Goal: Task Accomplishment & Management: Complete application form

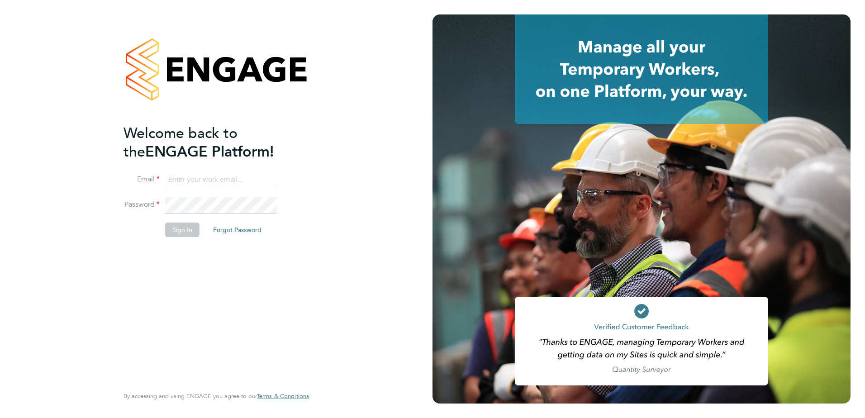
click at [227, 176] on input at bounding box center [221, 180] width 112 height 16
type input "smeraldo.porcaro@prsjobs.com"
click at [197, 218] on li "Password" at bounding box center [211, 209] width 176 height 25
click at [191, 227] on button "Sign In" at bounding box center [182, 230] width 34 height 14
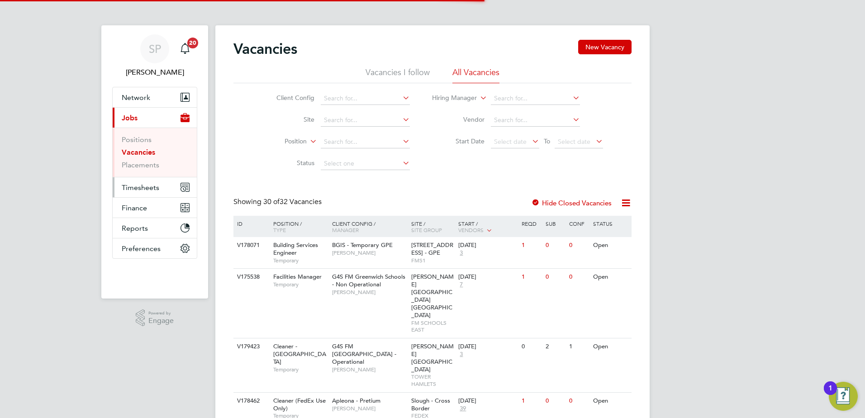
click at [144, 191] on span "Timesheets" at bounding box center [141, 187] width 38 height 9
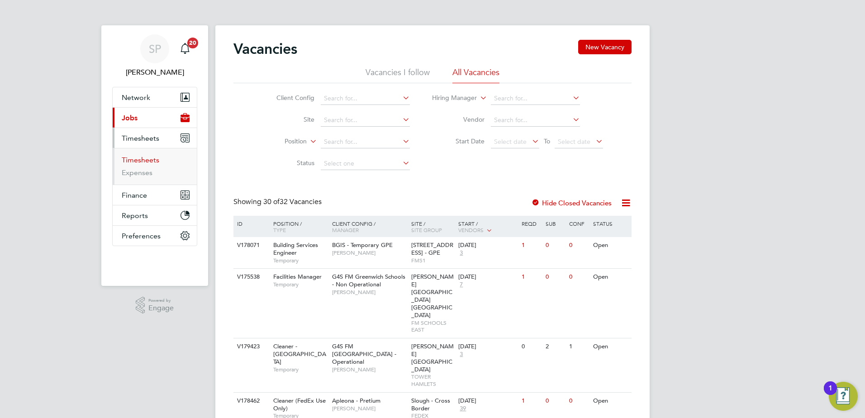
click at [144, 162] on link "Timesheets" at bounding box center [141, 160] width 38 height 9
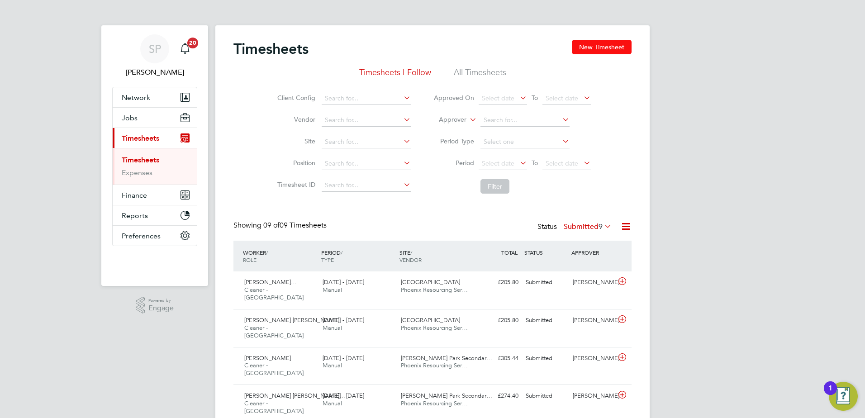
click at [578, 52] on button "New Timesheet" at bounding box center [602, 47] width 60 height 14
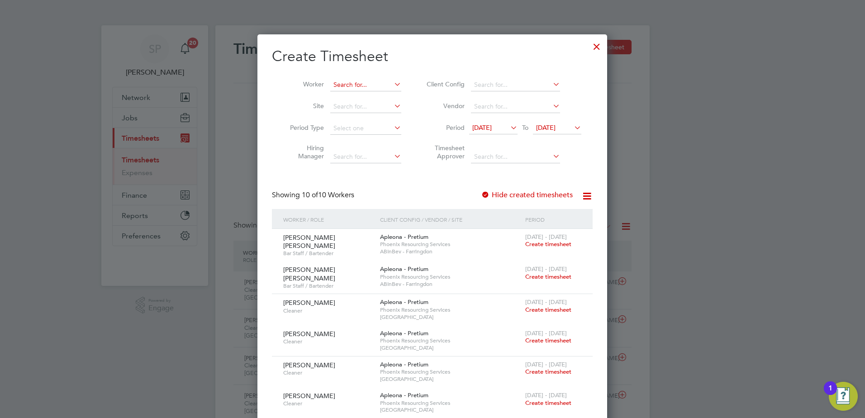
click at [356, 83] on input at bounding box center [365, 85] width 71 height 13
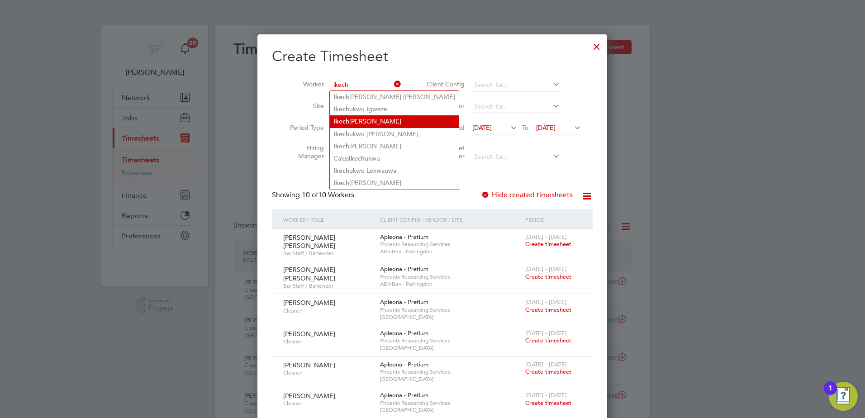
click at [380, 117] on li "Ikech uku Iwuchuku" at bounding box center [394, 121] width 129 height 12
type input "[PERSON_NAME]"
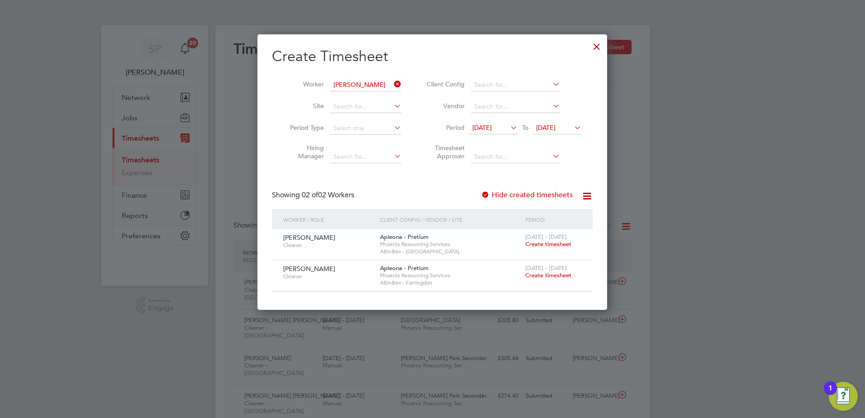
click at [563, 245] on span "Create timesheet" at bounding box center [548, 244] width 46 height 8
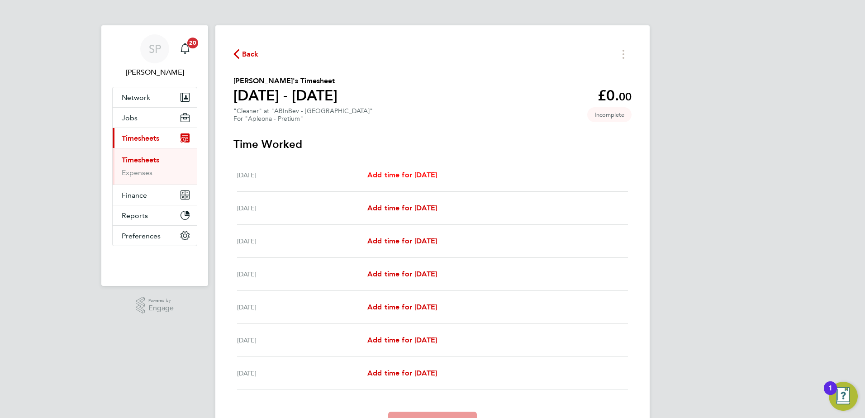
click at [404, 174] on span "Add time for [DATE]" at bounding box center [402, 175] width 70 height 9
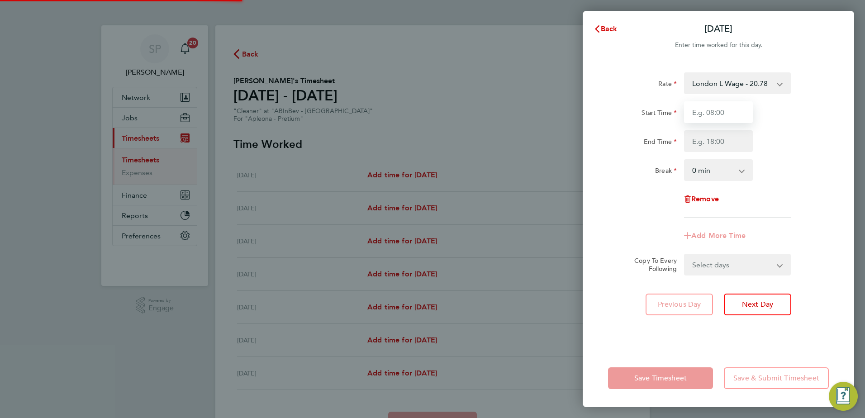
click at [696, 109] on input "Start Time" at bounding box center [718, 112] width 69 height 22
type input "07:00"
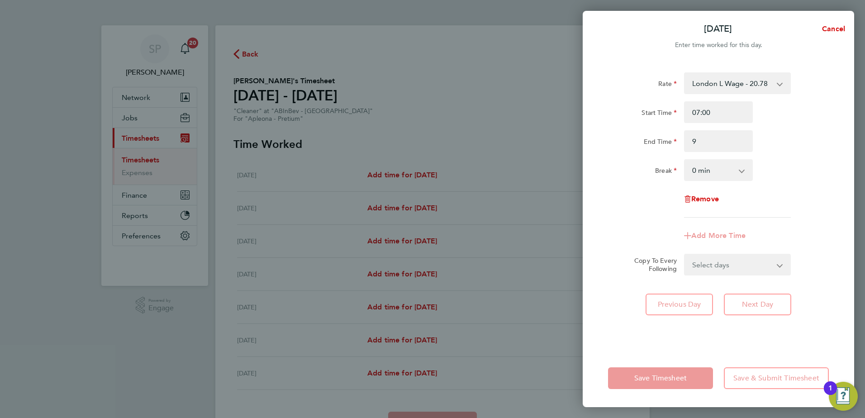
type input "09:00"
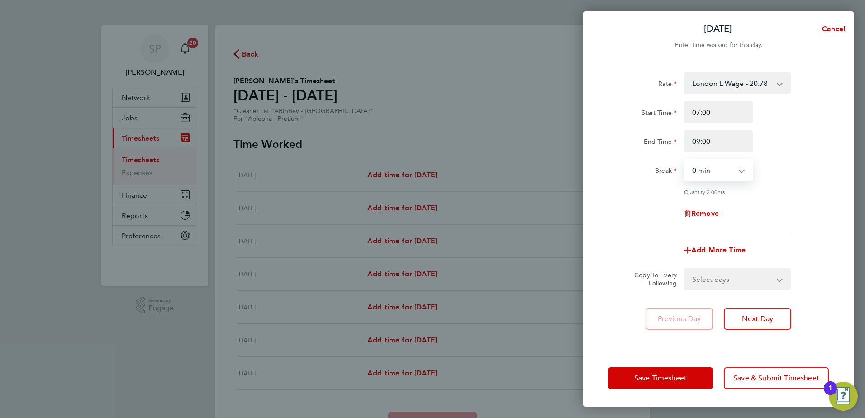
click at [754, 279] on select "Select days Day Weekday (Mon-Fri) [DATE] [DATE] [DATE] [DATE] [DATE] [DATE]" at bounding box center [732, 279] width 95 height 20
select select "SUN"
click at [685, 269] on select "Select days Day Weekday (Mon-Fri) [DATE] [DATE] [DATE] [DATE] [DATE] [DATE]" at bounding box center [732, 279] width 95 height 20
select select "[DATE]"
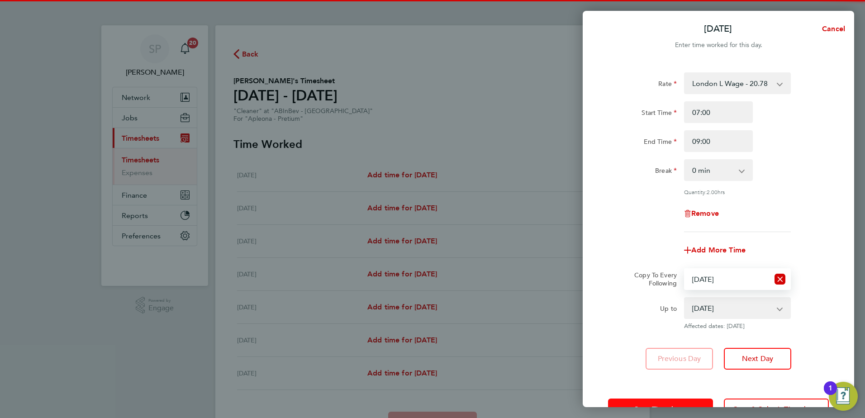
click at [668, 399] on button "Save Timesheet" at bounding box center [660, 409] width 105 height 22
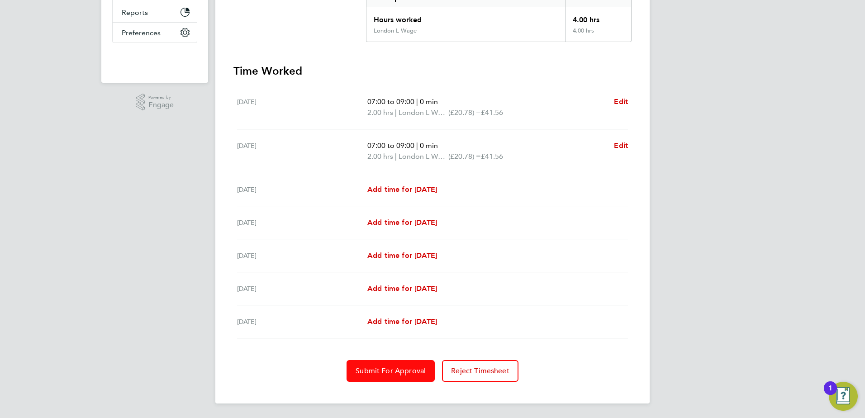
click at [360, 363] on button "Submit For Approval" at bounding box center [390, 371] width 88 height 22
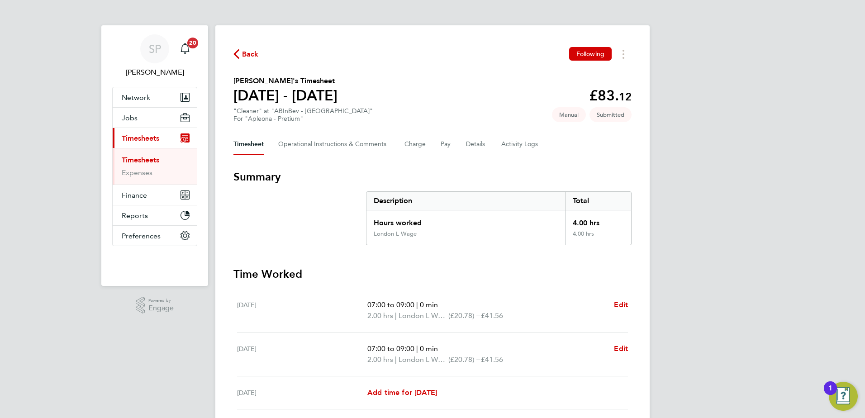
click at [248, 56] on span "Back" at bounding box center [250, 54] width 17 height 11
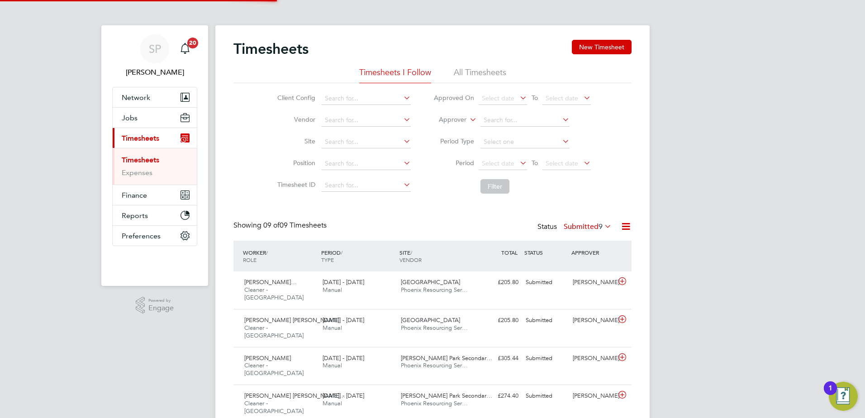
scroll to position [23, 79]
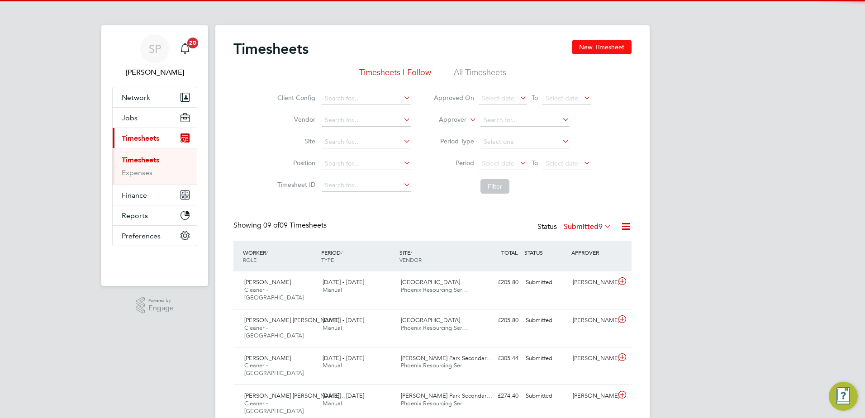
click at [590, 52] on button "New Timesheet" at bounding box center [602, 47] width 60 height 14
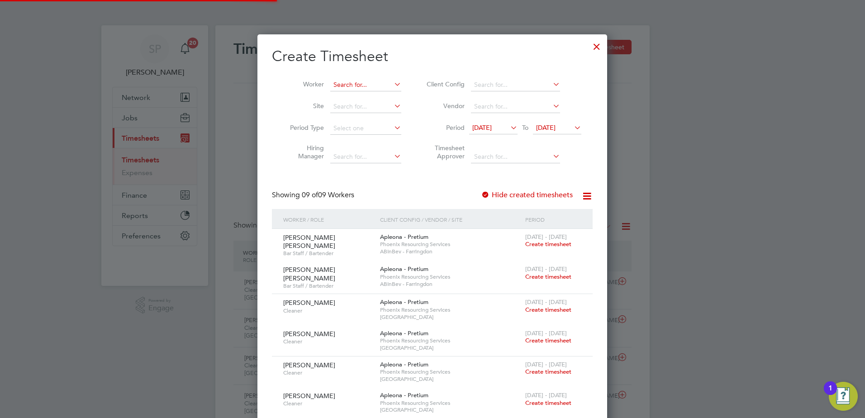
click at [372, 88] on input at bounding box center [365, 85] width 71 height 13
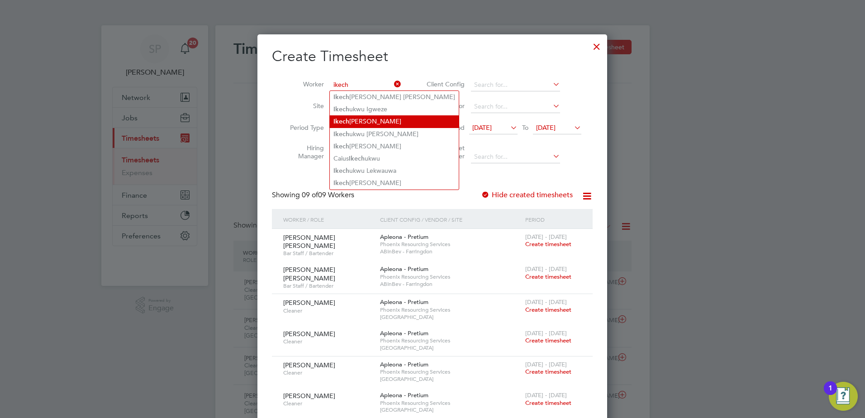
click at [404, 121] on li "Ikech uku Iwuchuku" at bounding box center [394, 121] width 129 height 12
type input "[PERSON_NAME]"
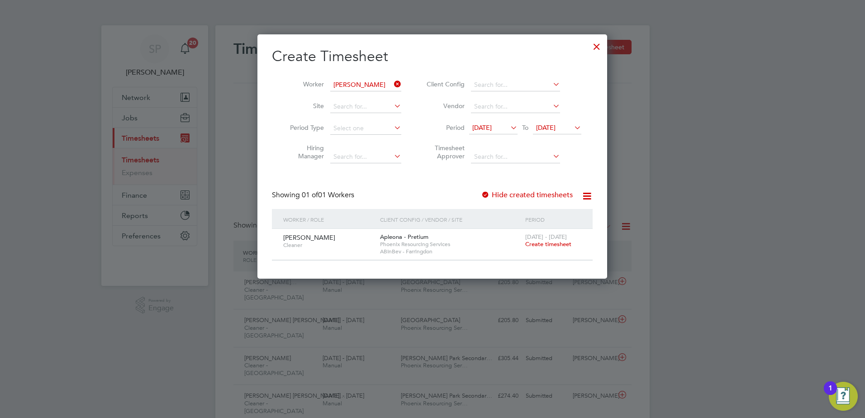
click at [534, 243] on span "Create timesheet" at bounding box center [548, 244] width 46 height 8
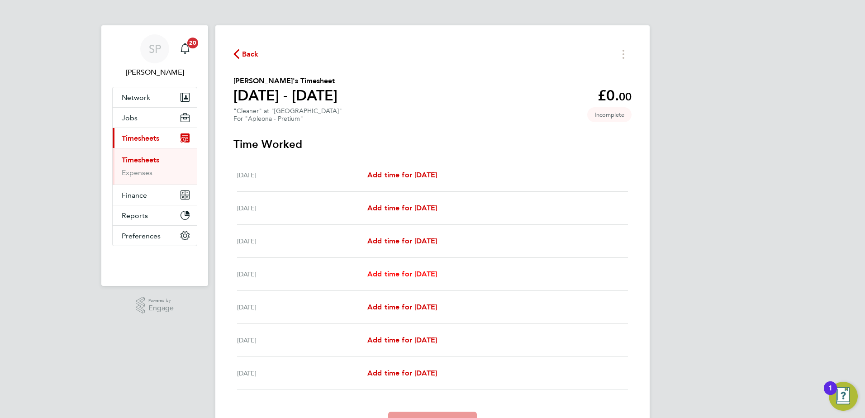
click at [412, 270] on span "Add time for [DATE]" at bounding box center [402, 274] width 70 height 9
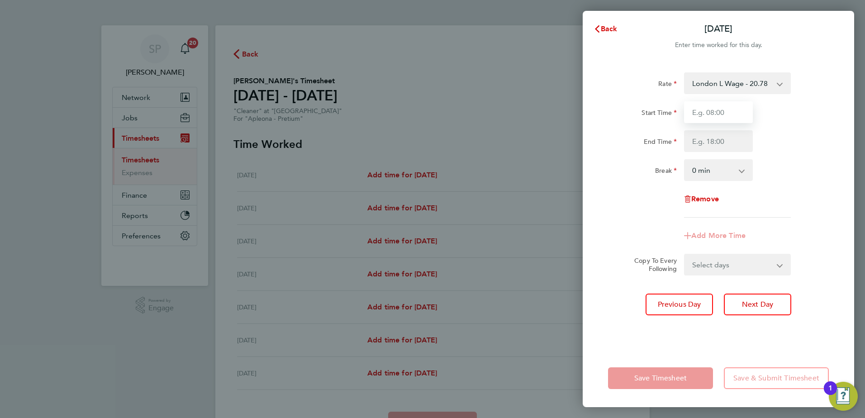
click at [711, 118] on input "Start Time" at bounding box center [718, 112] width 69 height 22
type input "16:00"
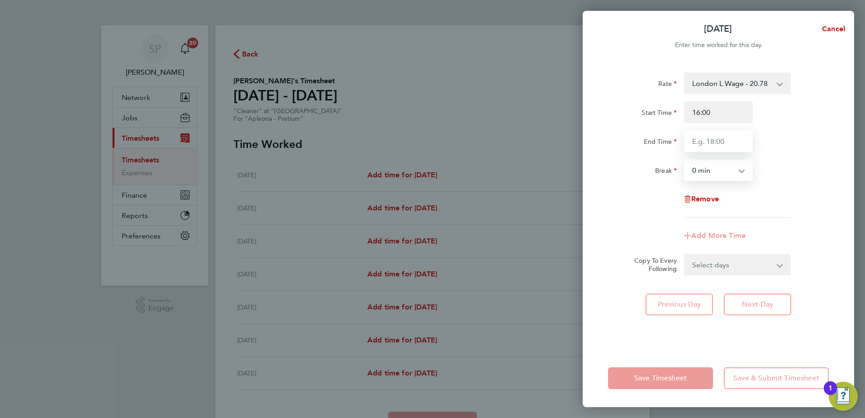
click at [719, 131] on input "End Time" at bounding box center [718, 141] width 69 height 22
type input "22:00"
click at [706, 270] on select "Select days Day [DATE] [DATE] [DATE]" at bounding box center [732, 265] width 95 height 20
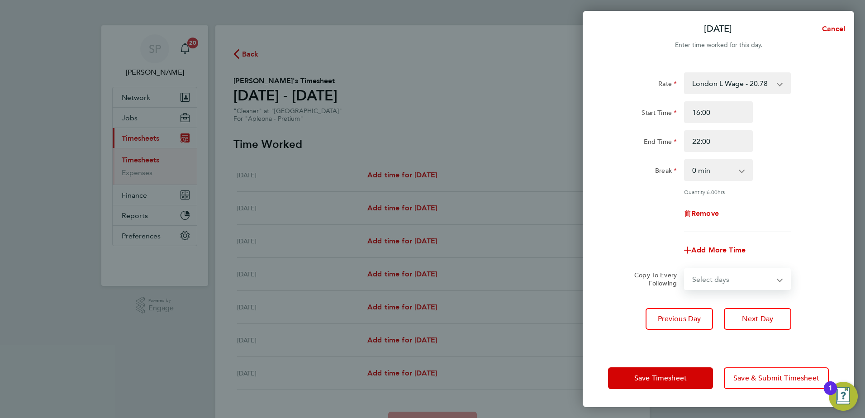
select select "DAY"
click at [685, 269] on select "Select days Day [DATE] [DATE] [DATE]" at bounding box center [732, 279] width 95 height 20
select select "[DATE]"
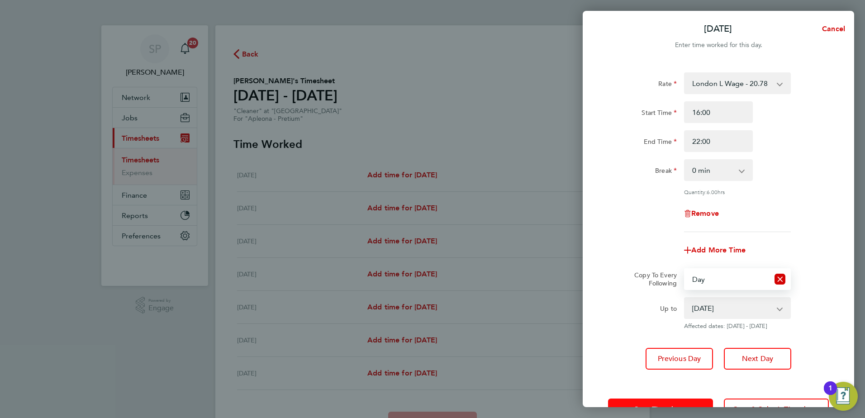
click at [670, 403] on button "Save Timesheet" at bounding box center [660, 409] width 105 height 22
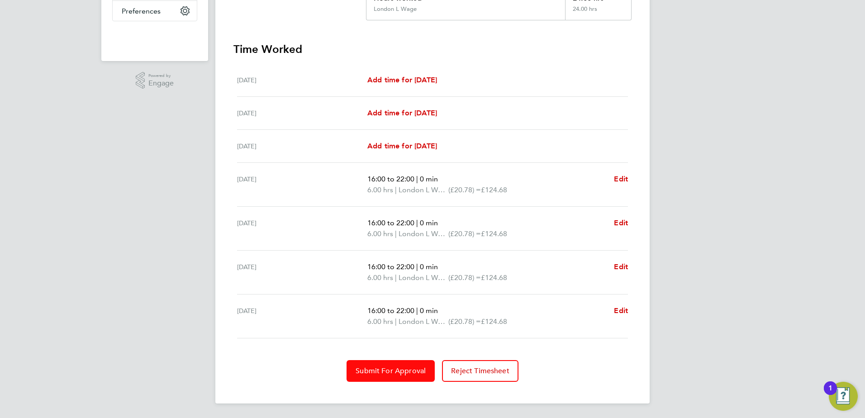
click at [365, 365] on button "Submit For Approval" at bounding box center [390, 371] width 88 height 22
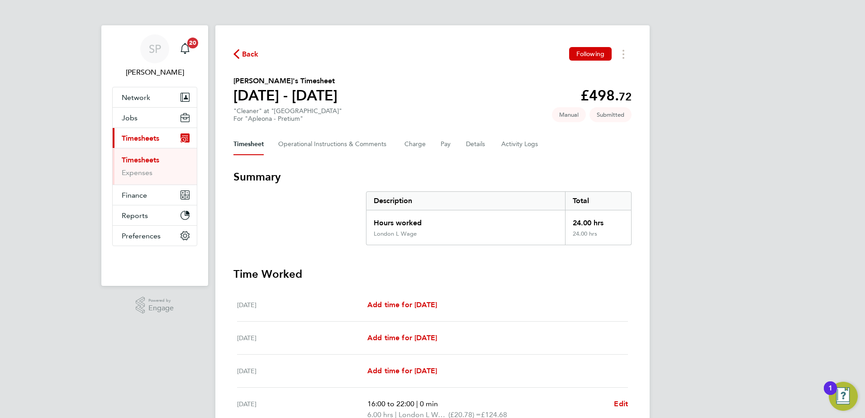
click at [249, 51] on span "Back" at bounding box center [250, 54] width 17 height 11
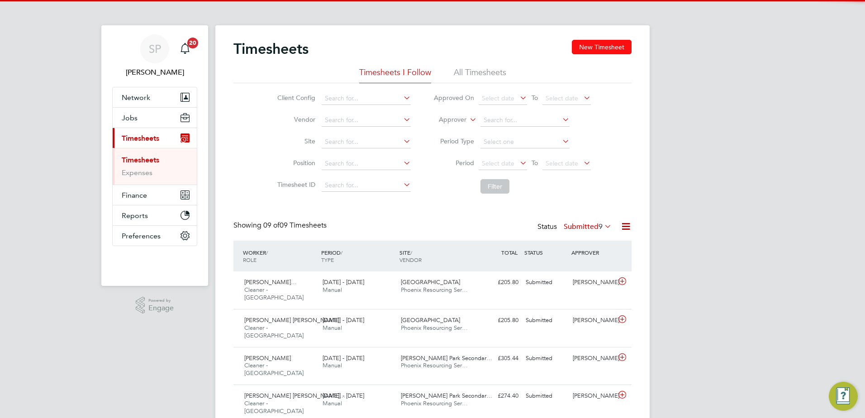
click at [597, 50] on button "New Timesheet" at bounding box center [602, 47] width 60 height 14
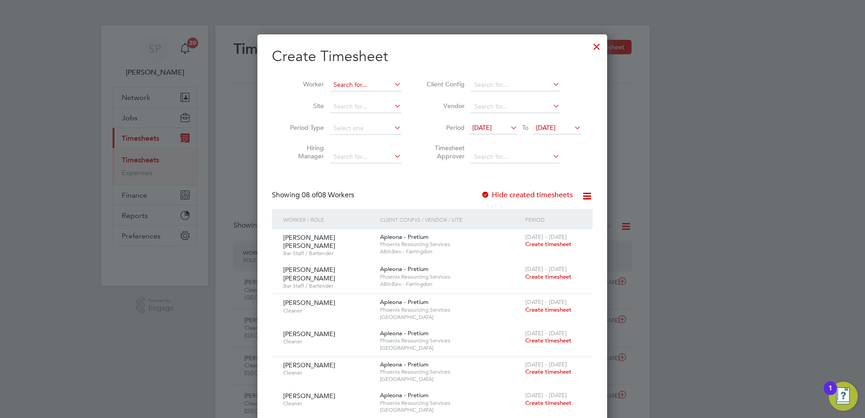
click at [372, 79] on input at bounding box center [365, 85] width 71 height 13
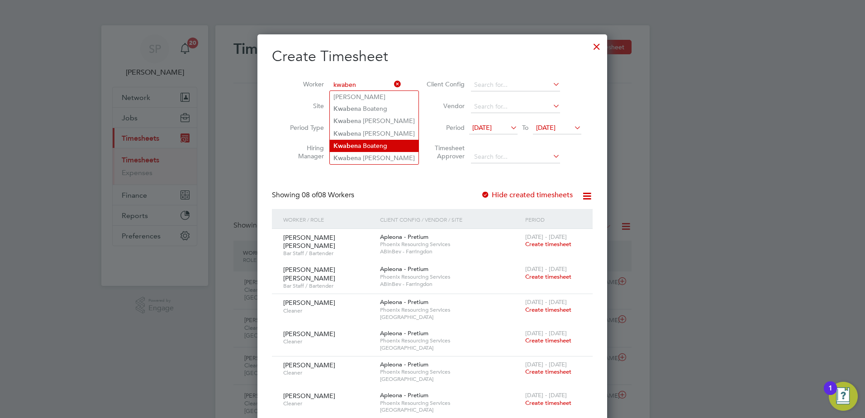
click at [375, 142] on li "[PERSON_NAME]" at bounding box center [374, 146] width 89 height 12
type input "[PERSON_NAME]"
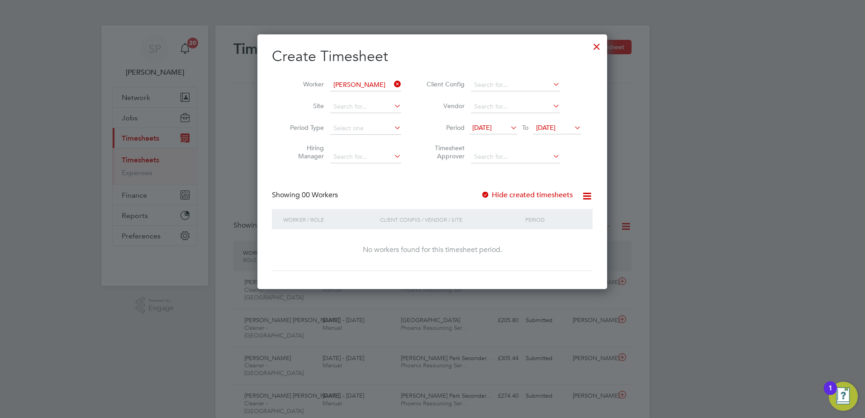
click at [542, 123] on span "[DATE]" at bounding box center [545, 127] width 19 height 8
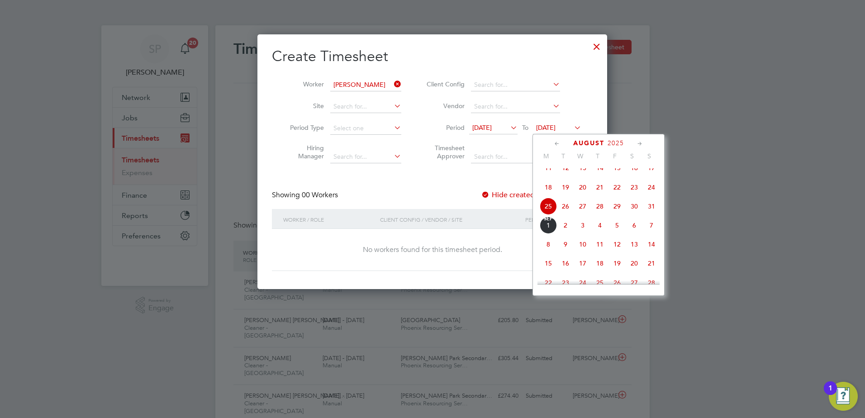
click at [614, 213] on span "29" at bounding box center [616, 206] width 17 height 17
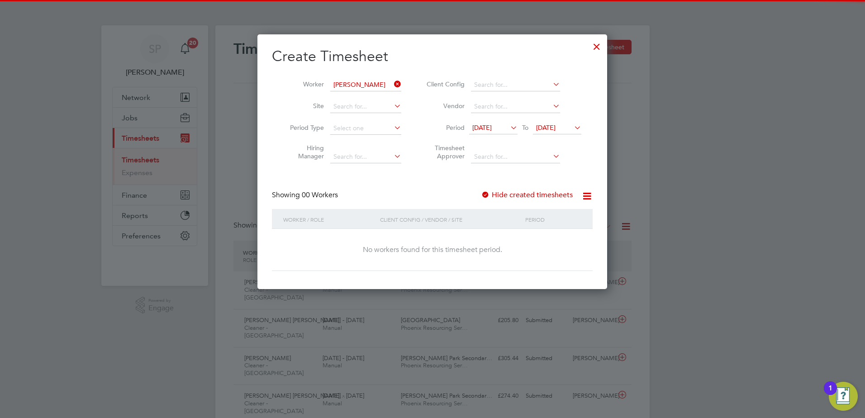
click at [531, 194] on label "Hide created timesheets" at bounding box center [527, 194] width 92 height 9
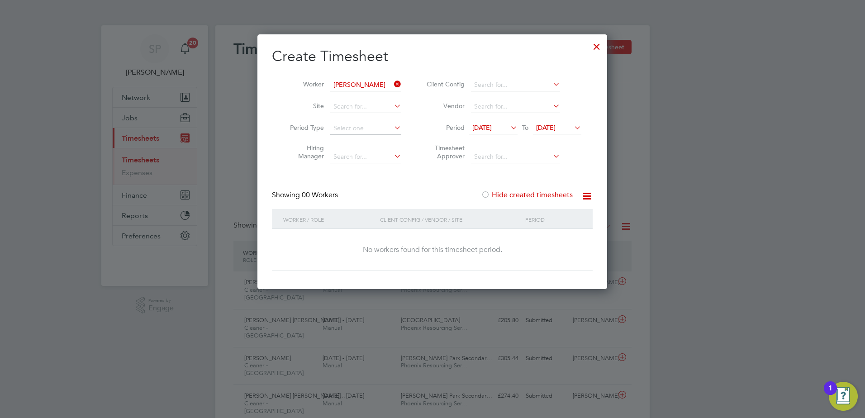
click at [531, 194] on label "Hide created timesheets" at bounding box center [527, 194] width 92 height 9
click at [392, 82] on icon at bounding box center [392, 84] width 0 height 13
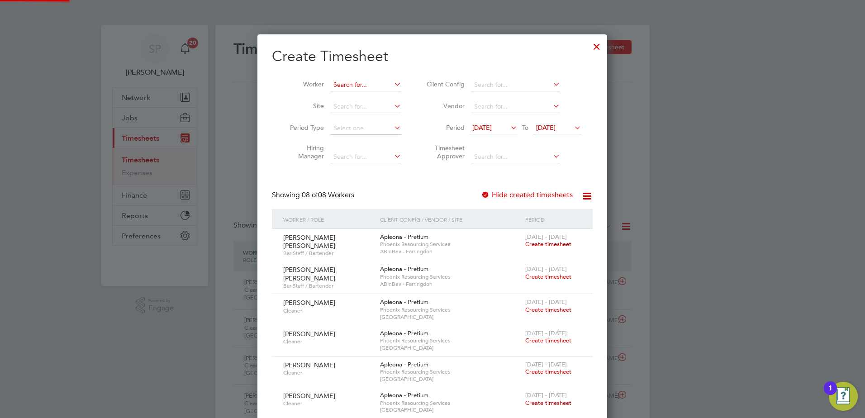
click at [370, 81] on input at bounding box center [365, 85] width 71 height 13
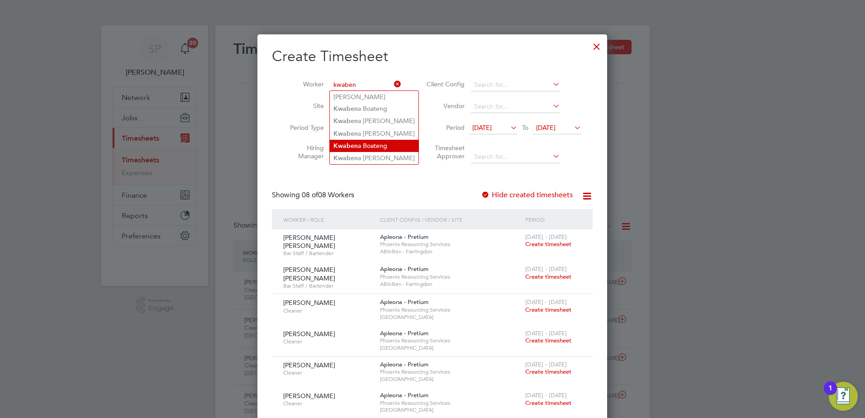
click at [383, 140] on li "[PERSON_NAME]" at bounding box center [374, 146] width 89 height 12
type input "[PERSON_NAME]"
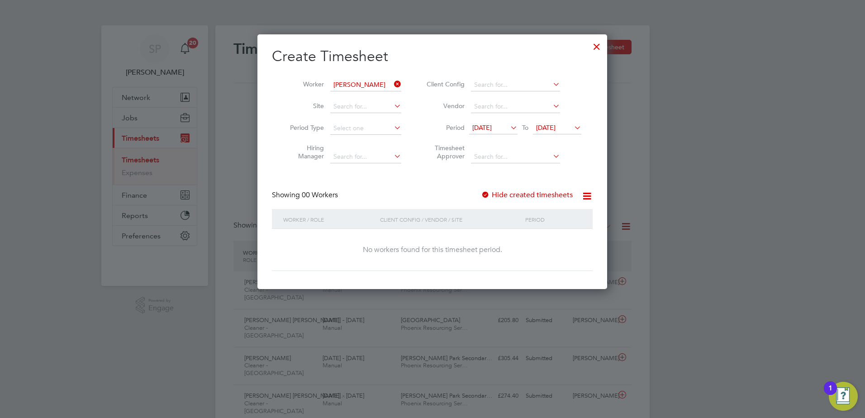
click at [392, 85] on icon at bounding box center [392, 84] width 0 height 13
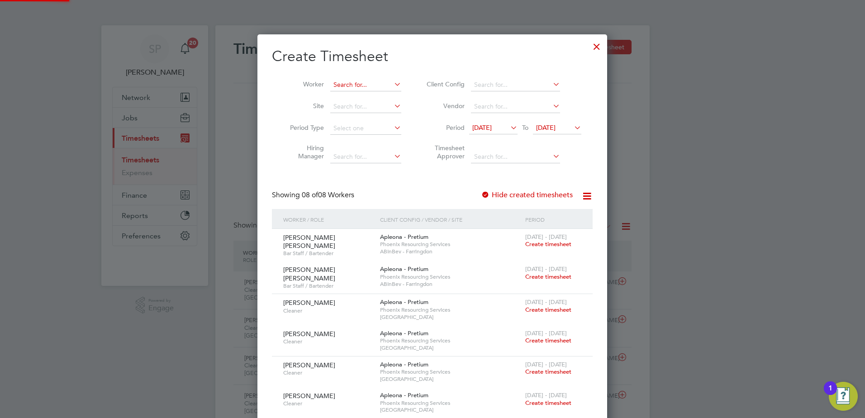
click at [375, 87] on input at bounding box center [365, 85] width 71 height 13
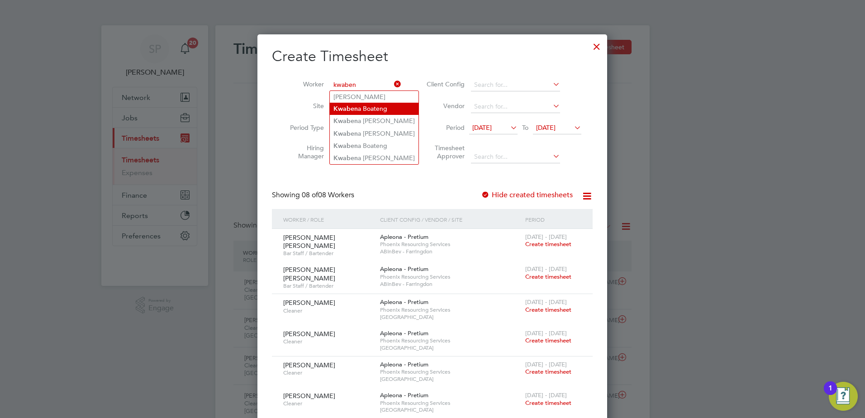
click at [376, 110] on li "[PERSON_NAME]" at bounding box center [374, 109] width 89 height 12
type input "[PERSON_NAME]"
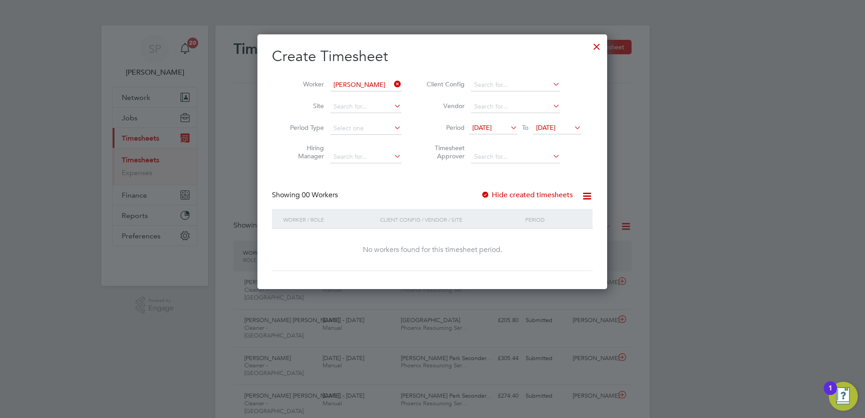
click at [541, 190] on label "Hide created timesheets" at bounding box center [527, 194] width 92 height 9
click at [559, 121] on li "Period [DATE] To [DATE]" at bounding box center [502, 129] width 180 height 22
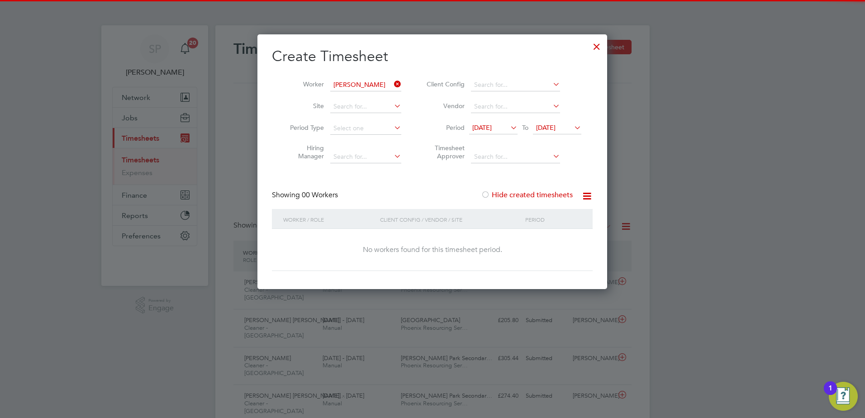
click at [555, 128] on span "[DATE]" at bounding box center [545, 127] width 19 height 8
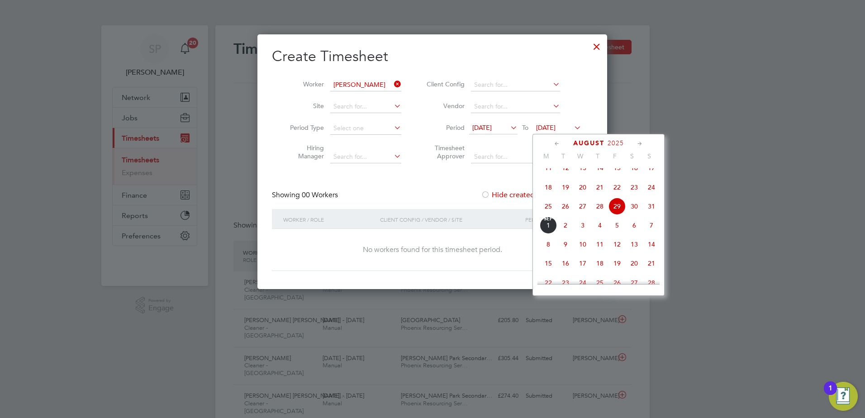
click at [744, 100] on div at bounding box center [432, 209] width 865 height 418
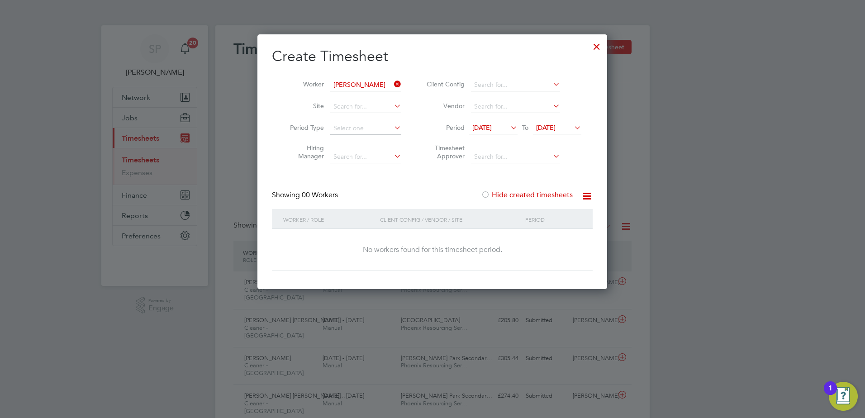
click at [736, 100] on div at bounding box center [432, 209] width 865 height 418
click at [599, 47] on div at bounding box center [596, 44] width 16 height 16
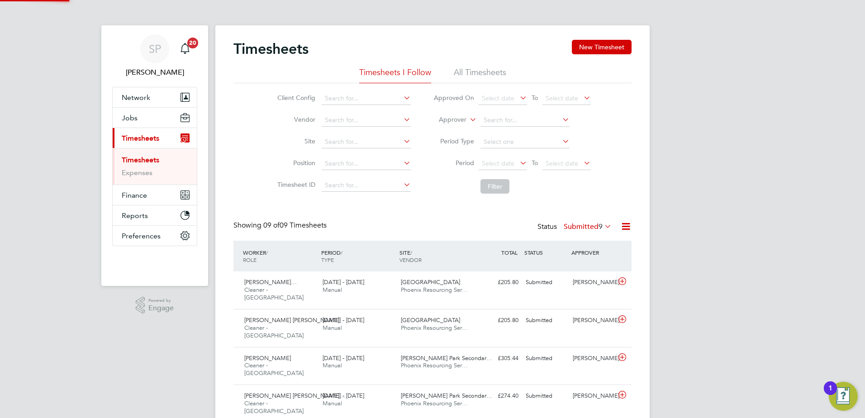
scroll to position [23, 79]
